Goal: Information Seeking & Learning: Understand process/instructions

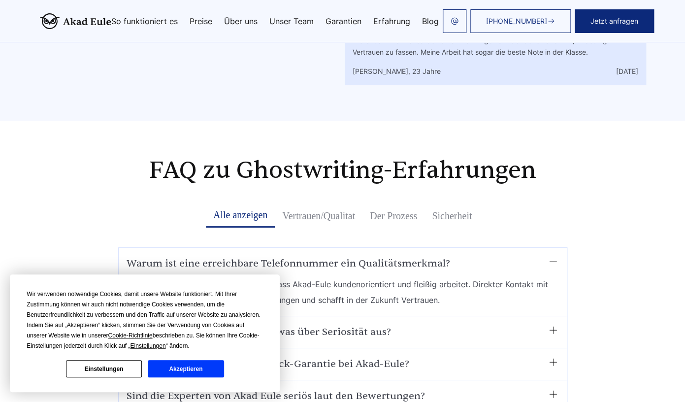
scroll to position [5712, 0]
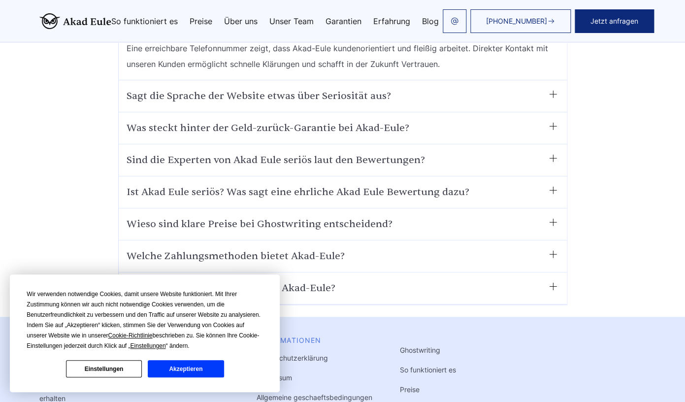
click at [125, 372] on button "Einstellungen" at bounding box center [104, 368] width 76 height 17
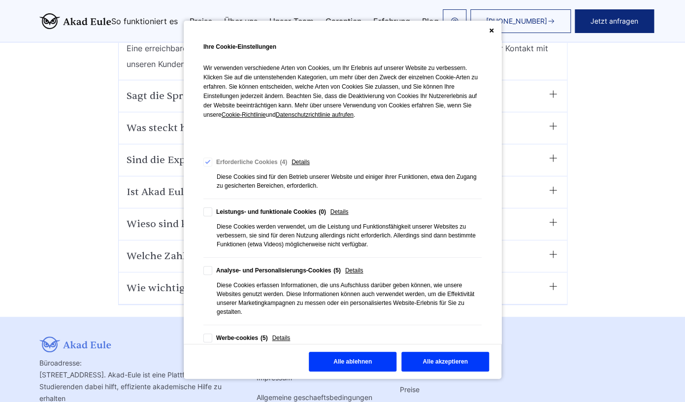
click at [361, 366] on button "Alle ablehnen" at bounding box center [353, 362] width 88 height 20
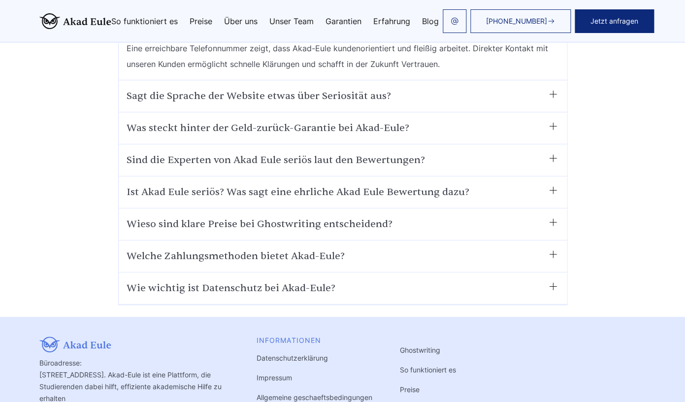
click at [279, 393] on link "Allgemeine geschaeftsbedingungen" at bounding box center [315, 397] width 116 height 8
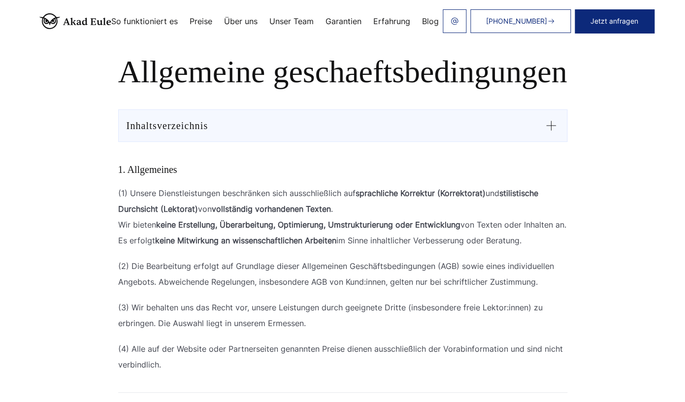
click at [279, 239] on strong "keine Mitwirkung an wissenschaftlichen Arbeiten" at bounding box center [245, 240] width 181 height 10
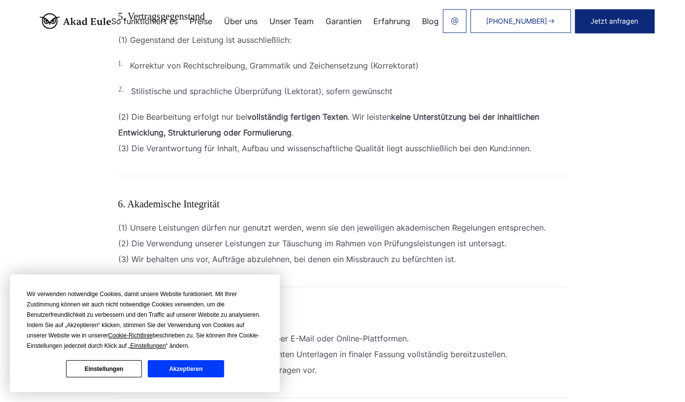
scroll to position [678, 0]
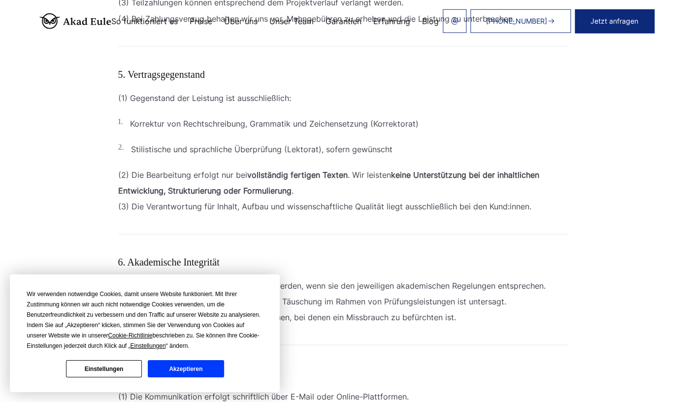
click at [124, 371] on button "Einstellungen" at bounding box center [104, 368] width 76 height 17
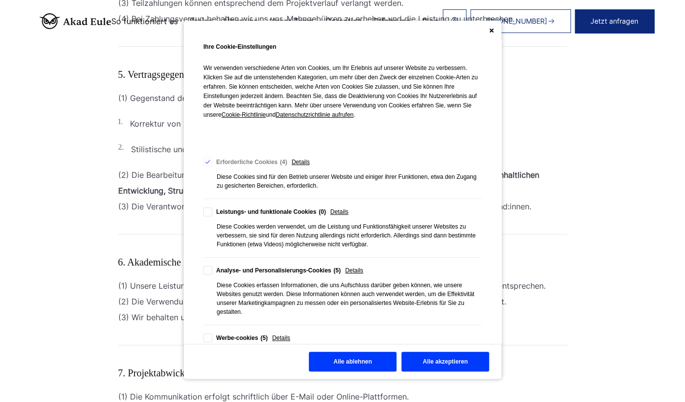
click at [351, 371] on div "Alle ablehnen Alle akzeptieren" at bounding box center [343, 361] width 318 height 35
click at [355, 364] on button "Alle ablehnen" at bounding box center [353, 362] width 88 height 20
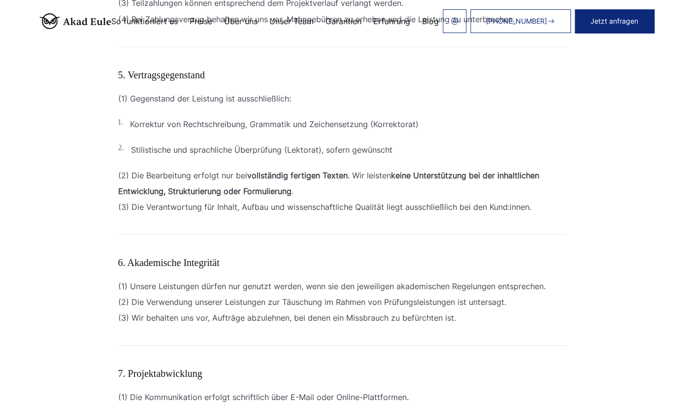
click at [361, 293] on div "1. Allgemeines (1) Unsere Dienstleistungen beschränken sich ausschließlich auf …" at bounding box center [342, 355] width 449 height 1745
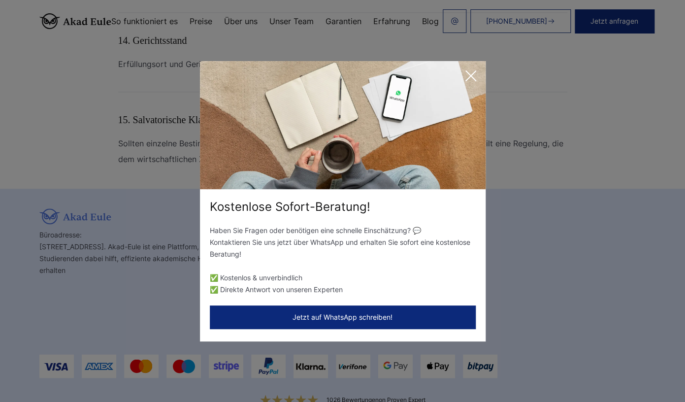
scroll to position [1787, 0]
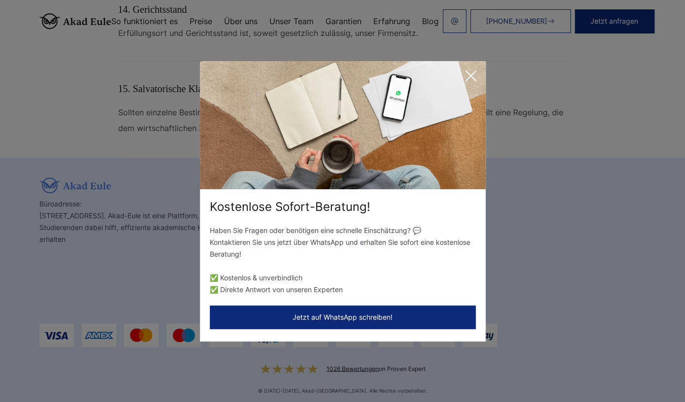
click at [77, 72] on div "Kostenlose Sofort-Beratung! Haben Sie Fragen oder benötigen eine schnelle Einsc…" at bounding box center [342, 201] width 685 height 402
click at [114, 130] on div "Kostenlose Sofort-Beratung! Haben Sie Fragen oder benötigen eine schnelle Einsc…" at bounding box center [342, 201] width 685 height 402
